Goal: Transaction & Acquisition: Purchase product/service

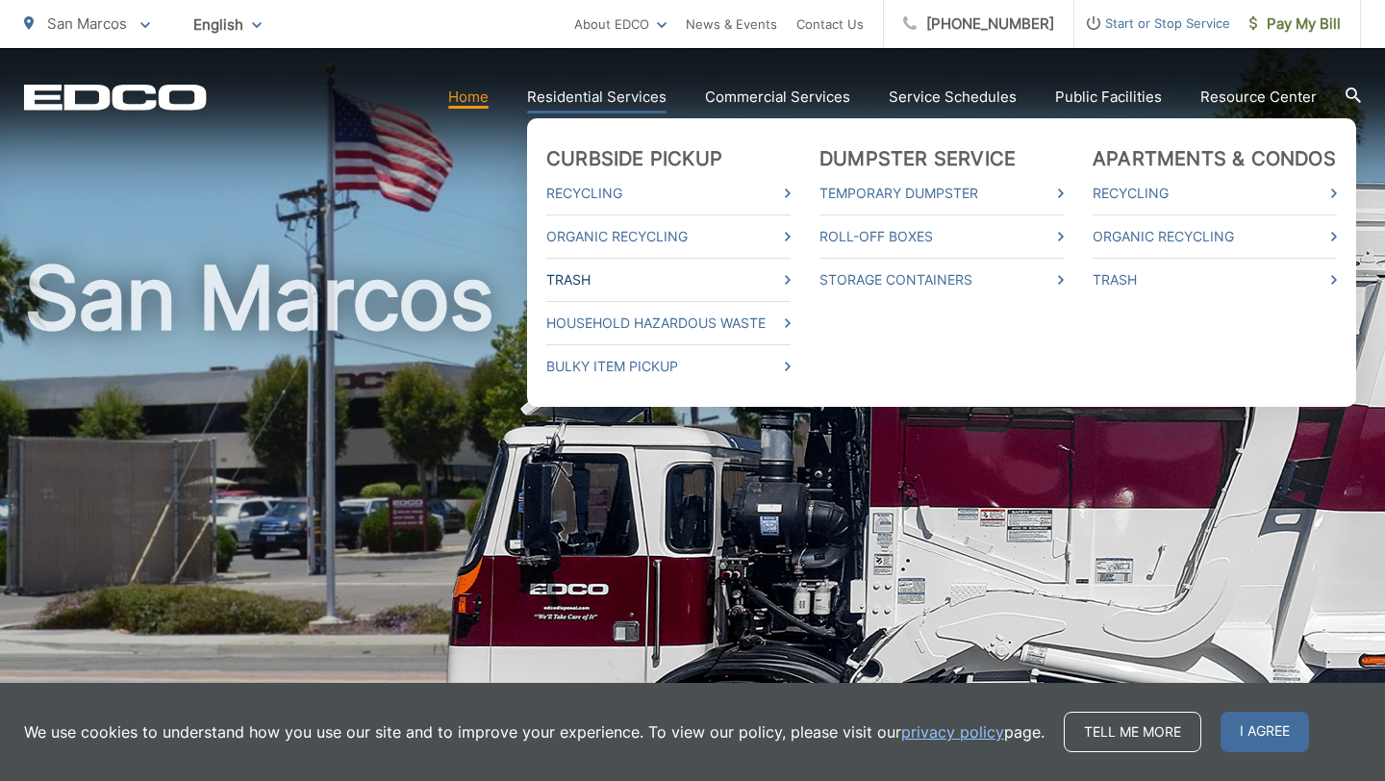
click at [581, 275] on link "Trash" at bounding box center [668, 279] width 244 height 23
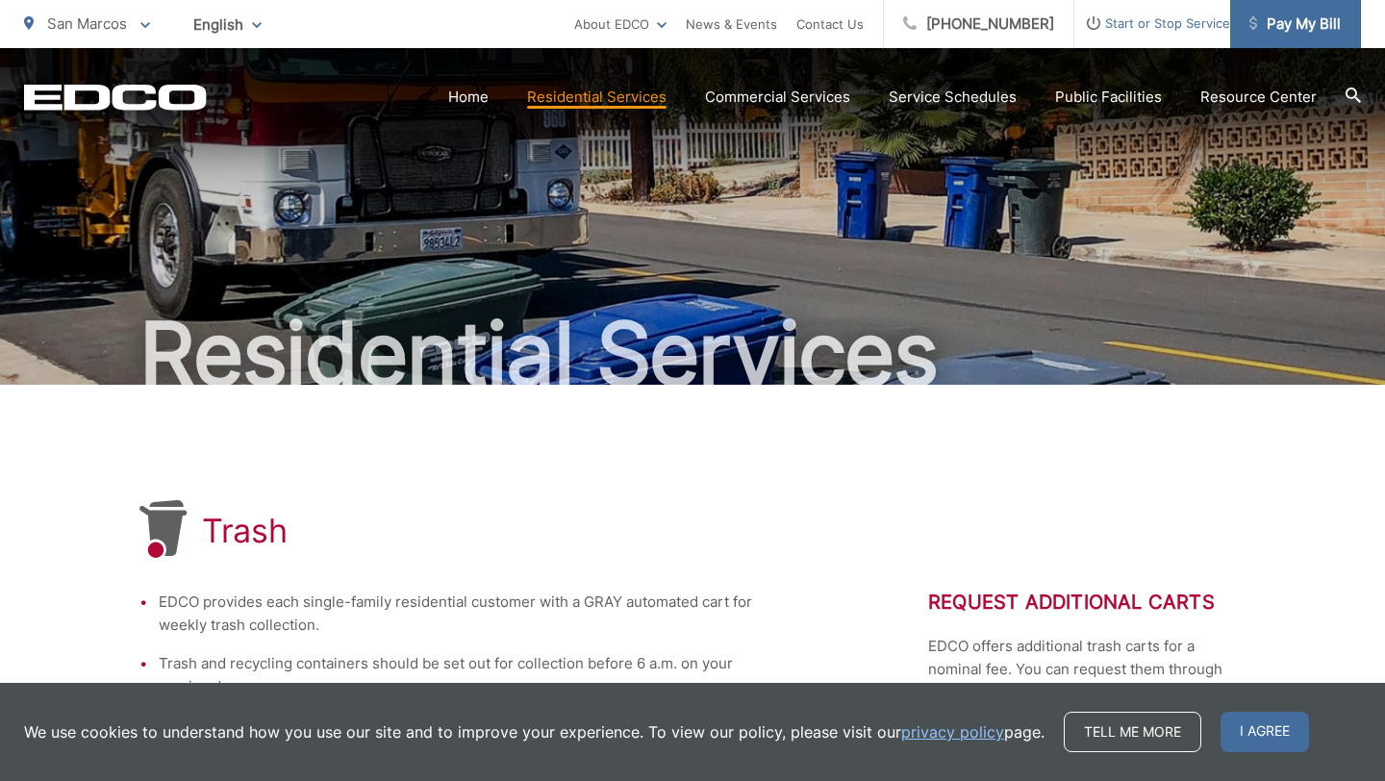
click at [1302, 33] on span "Pay My Bill" at bounding box center [1294, 24] width 91 height 23
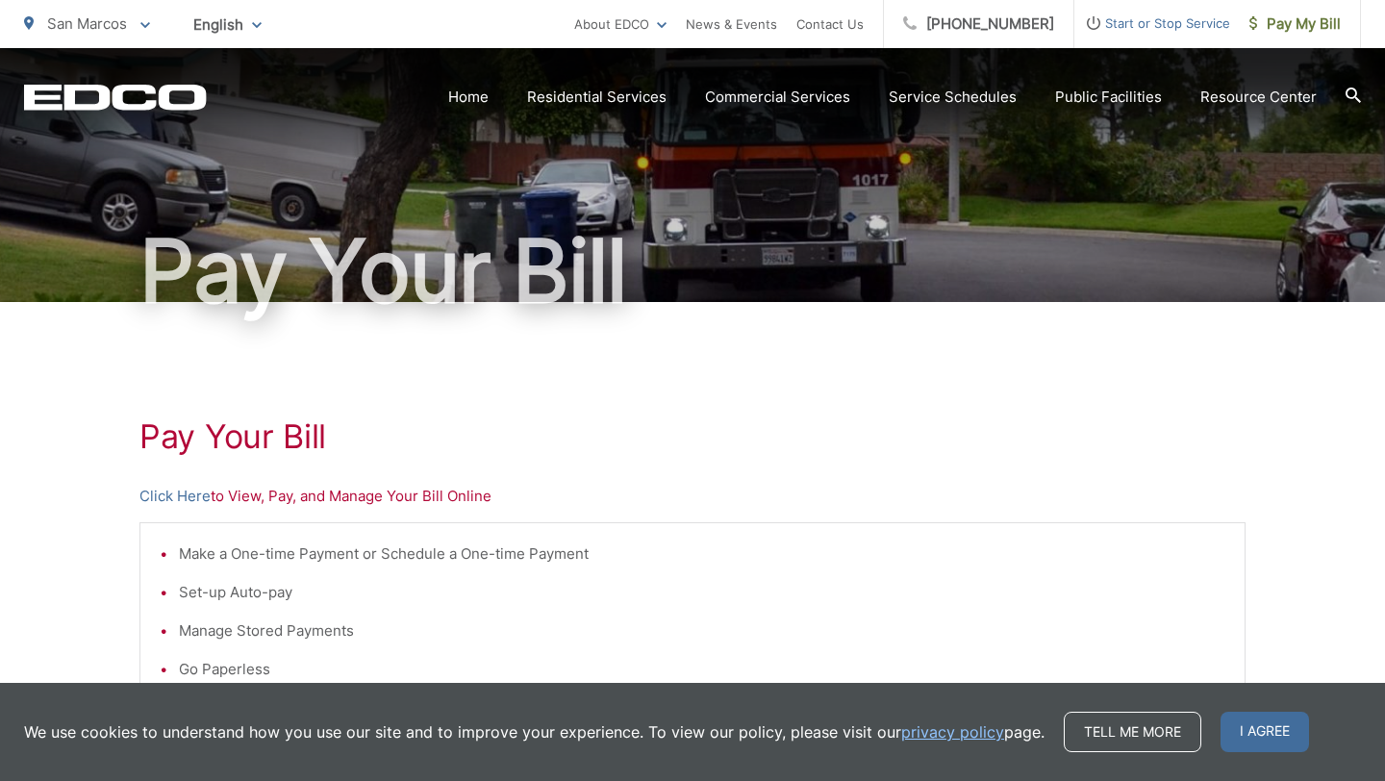
scroll to position [116, 0]
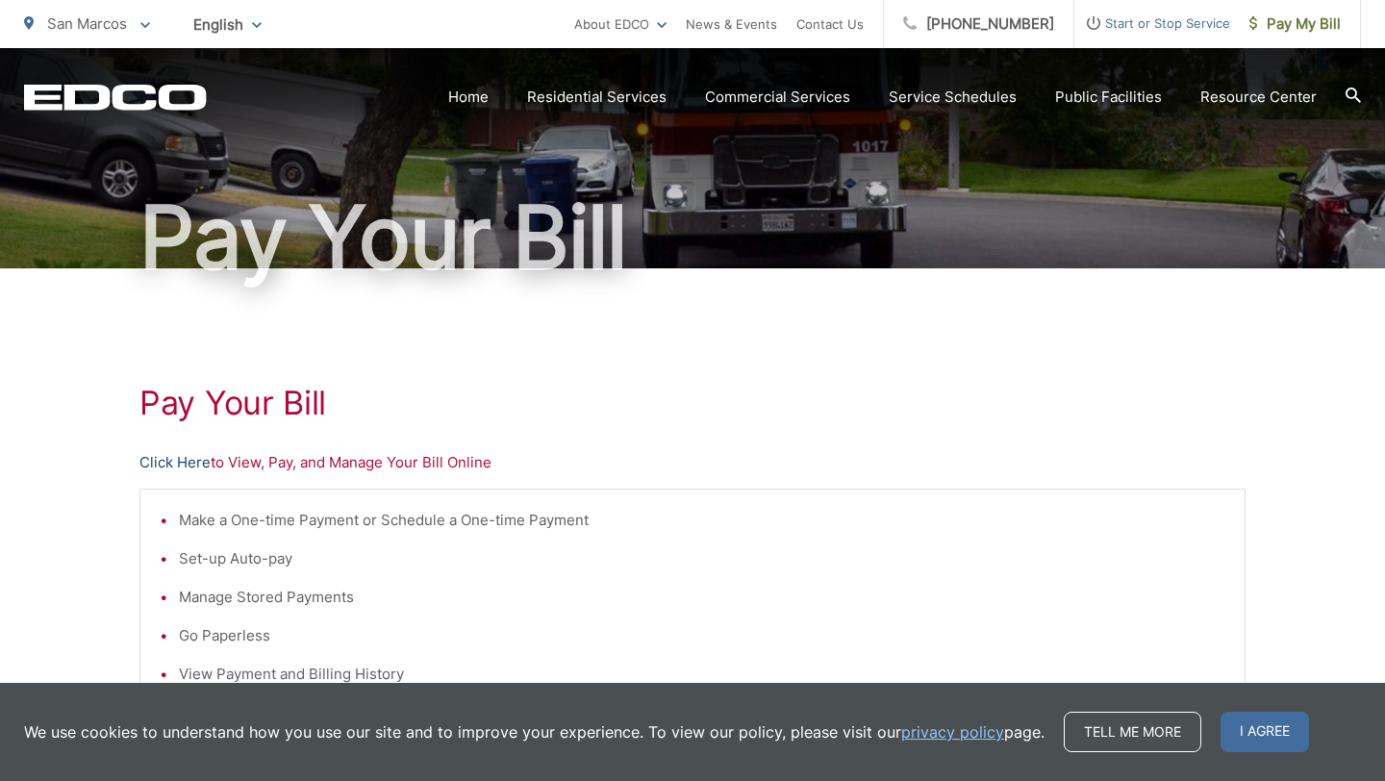
click at [196, 465] on link "Click Here" at bounding box center [174, 462] width 71 height 23
